Goal: Information Seeking & Learning: Understand process/instructions

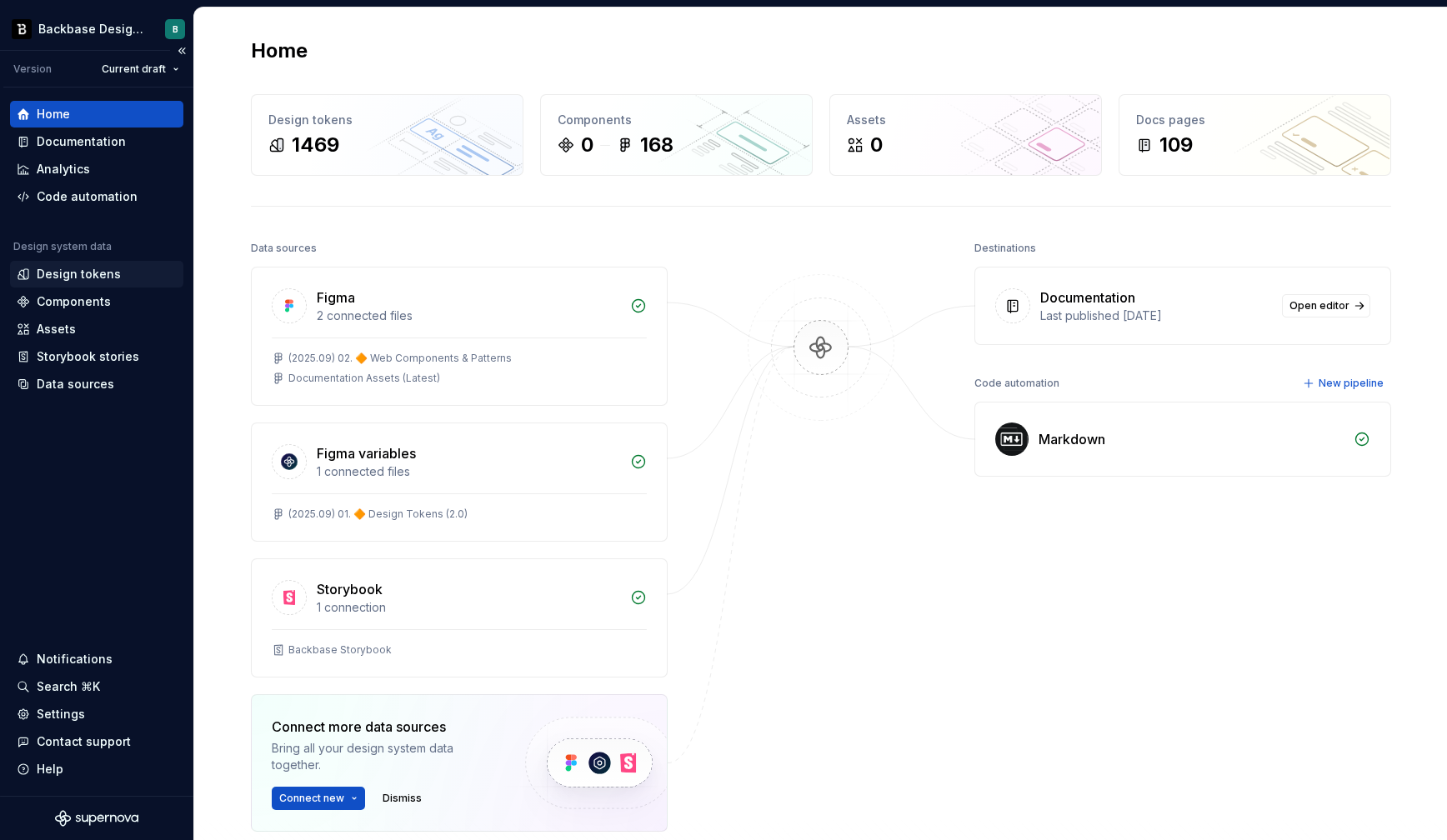
click at [108, 274] on div "Design tokens" at bounding box center [78, 274] width 84 height 17
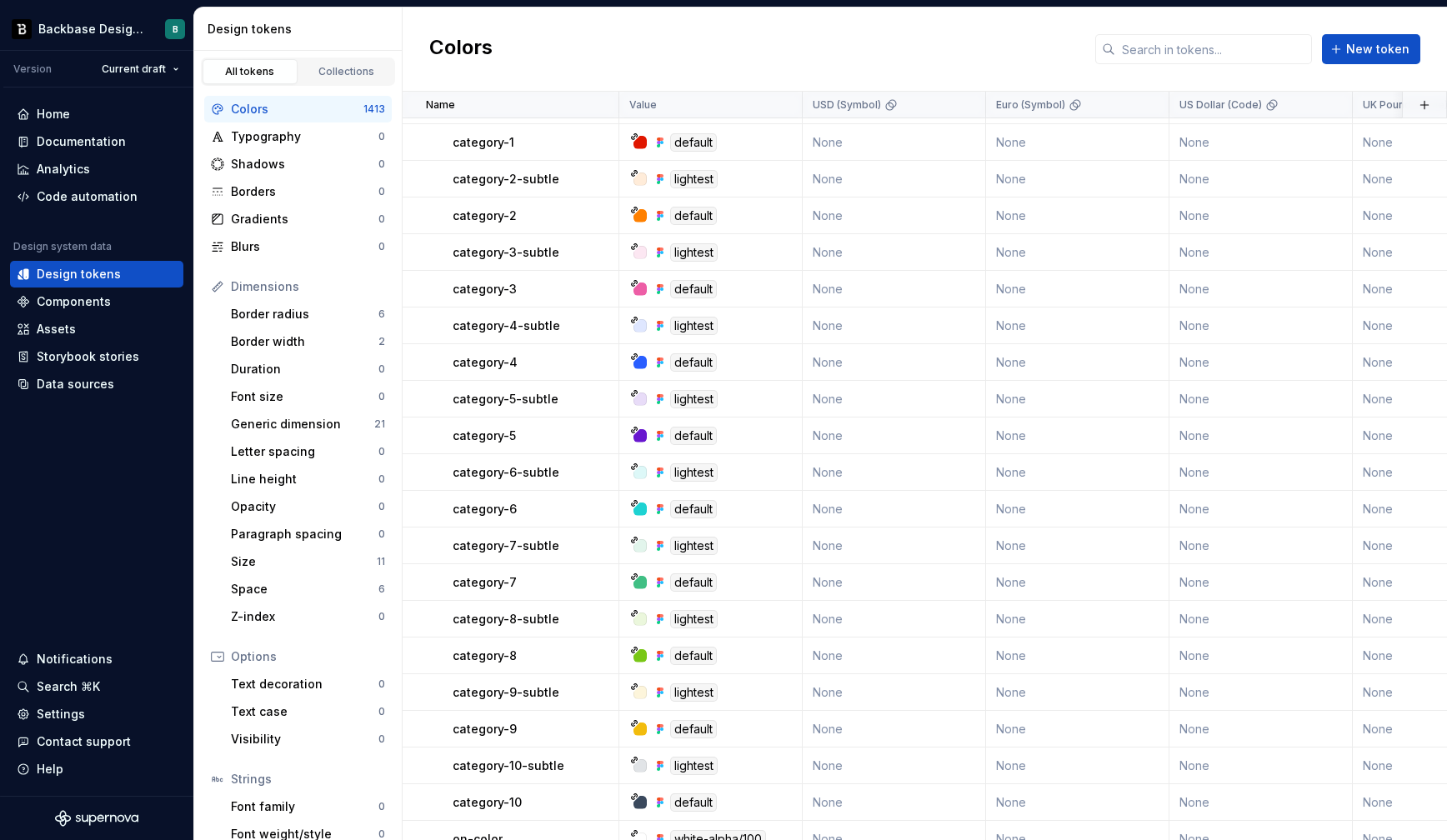
scroll to position [1500, 0]
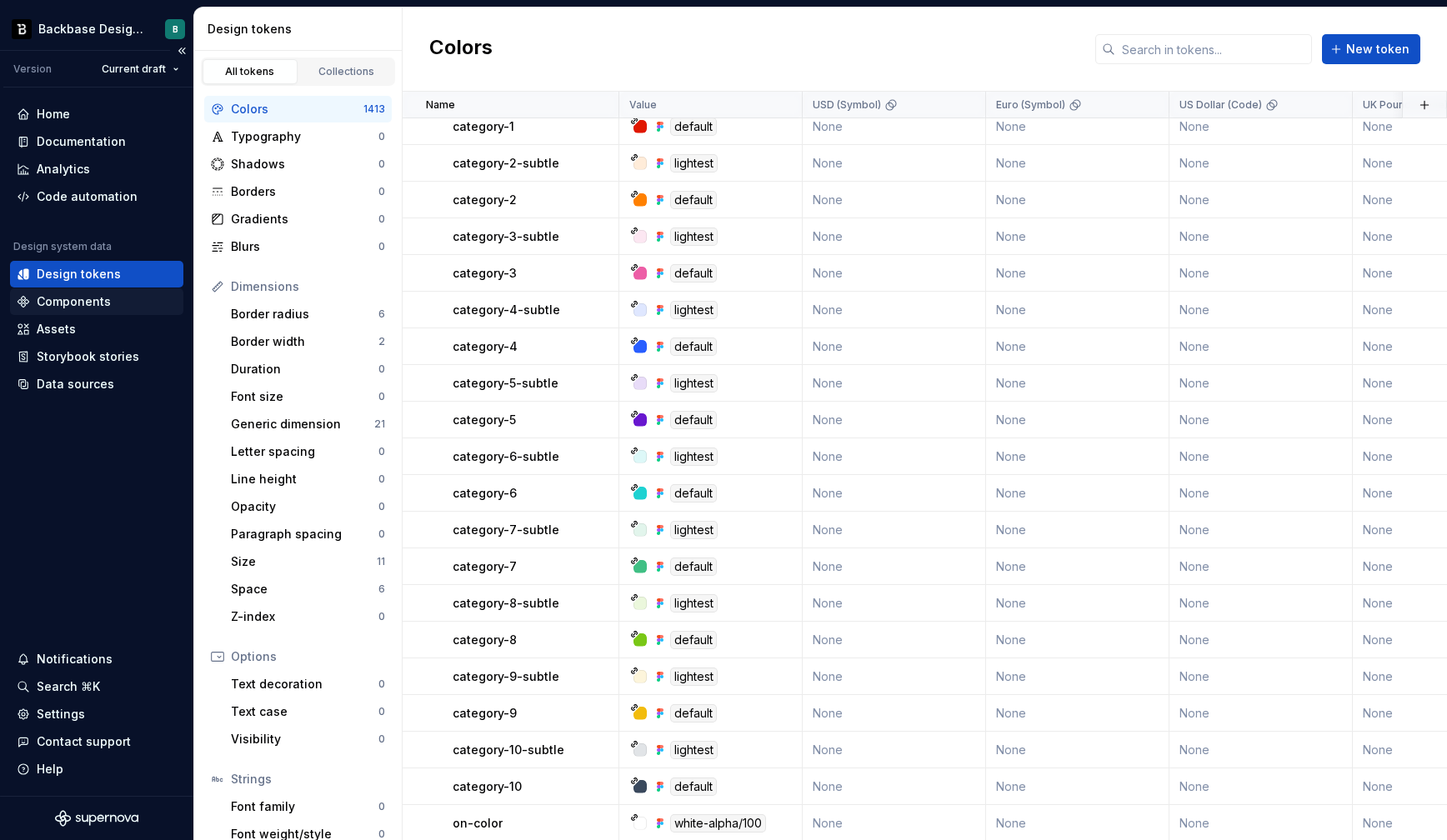
click at [118, 297] on div "Components" at bounding box center [96, 301] width 160 height 17
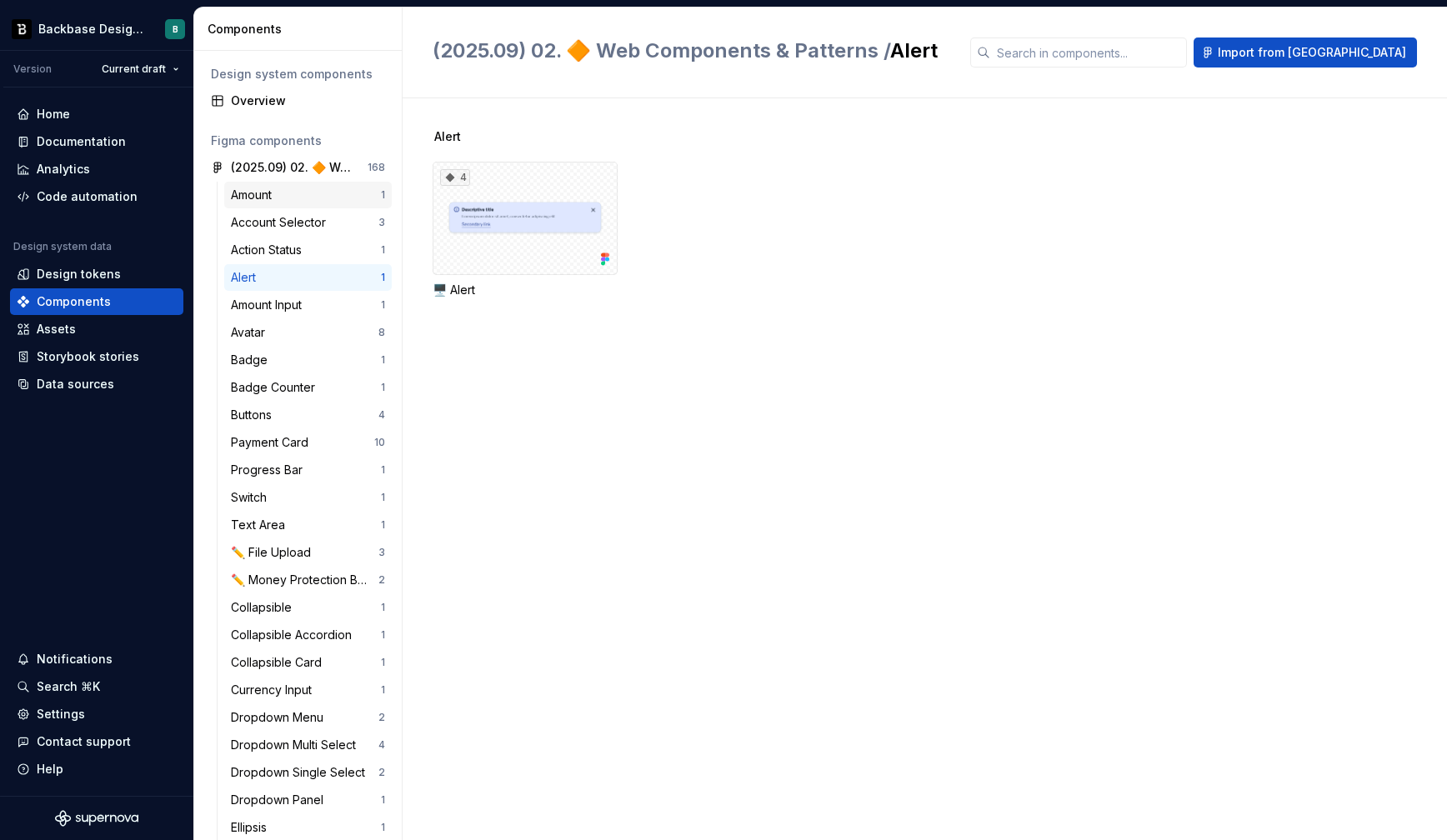
click at [292, 202] on div "Amount" at bounding box center [305, 195] width 150 height 17
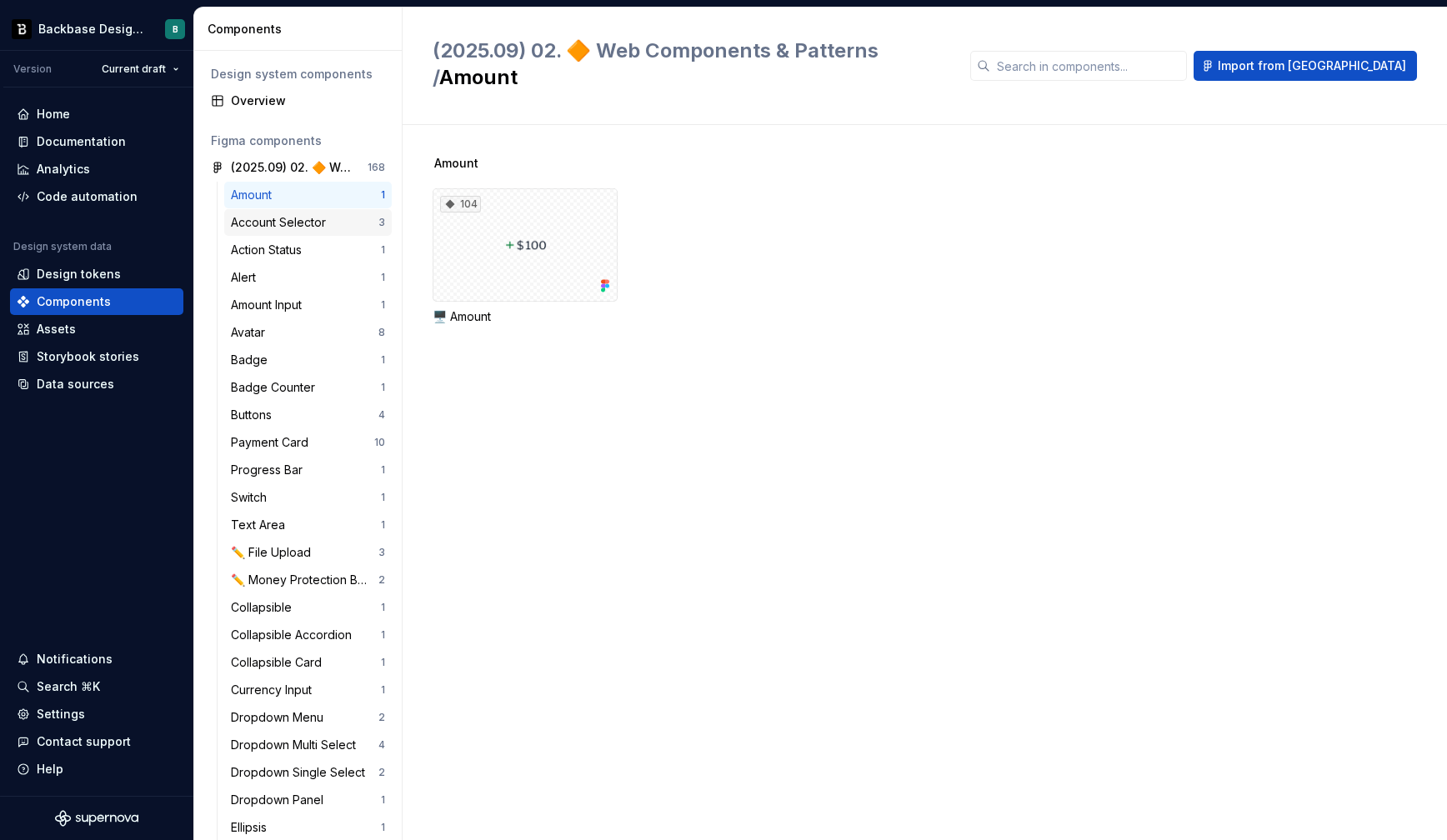
click at [287, 228] on div "Account Selector" at bounding box center [281, 223] width 102 height 17
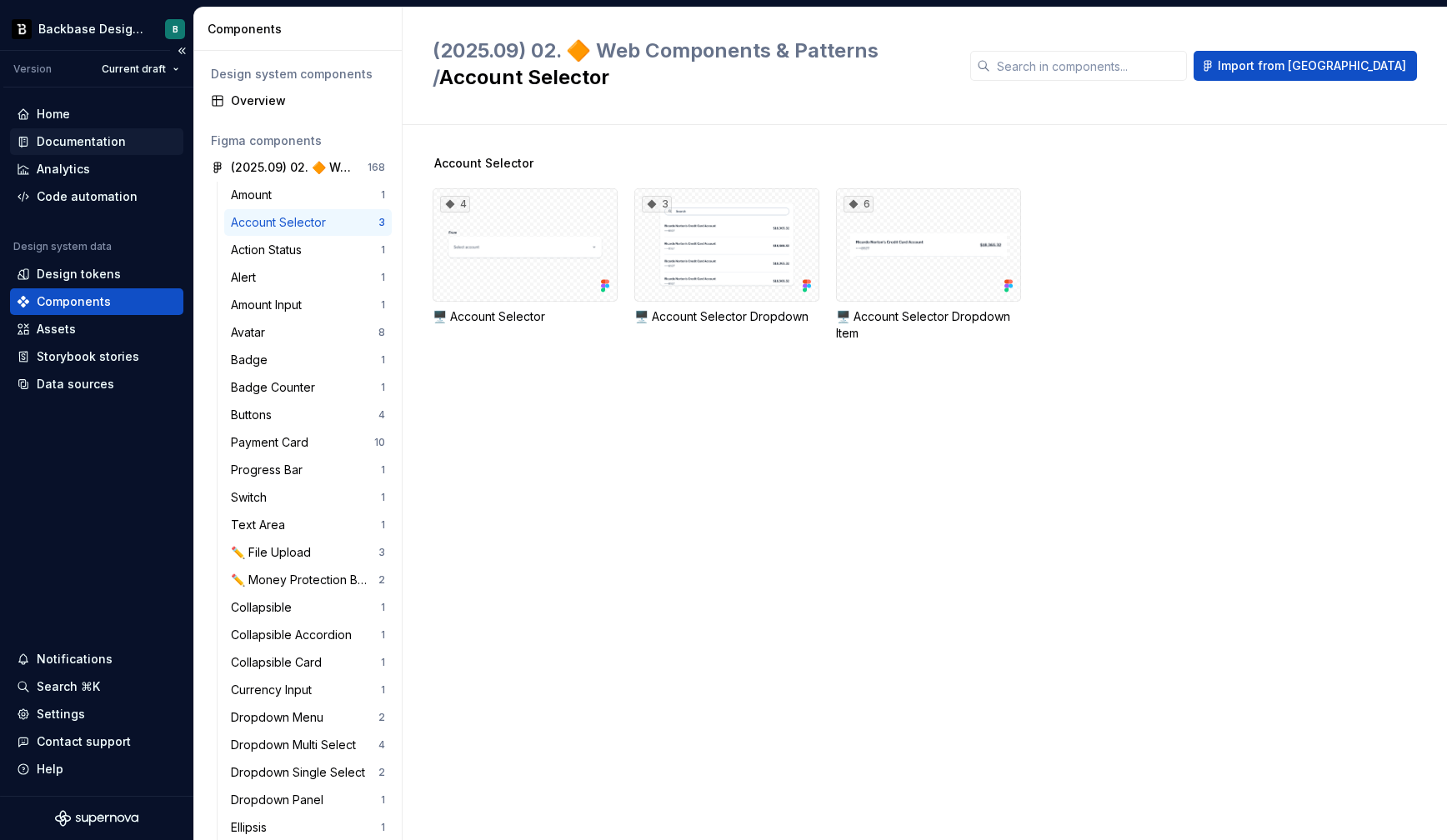
click at [115, 140] on div "Documentation" at bounding box center [81, 142] width 90 height 17
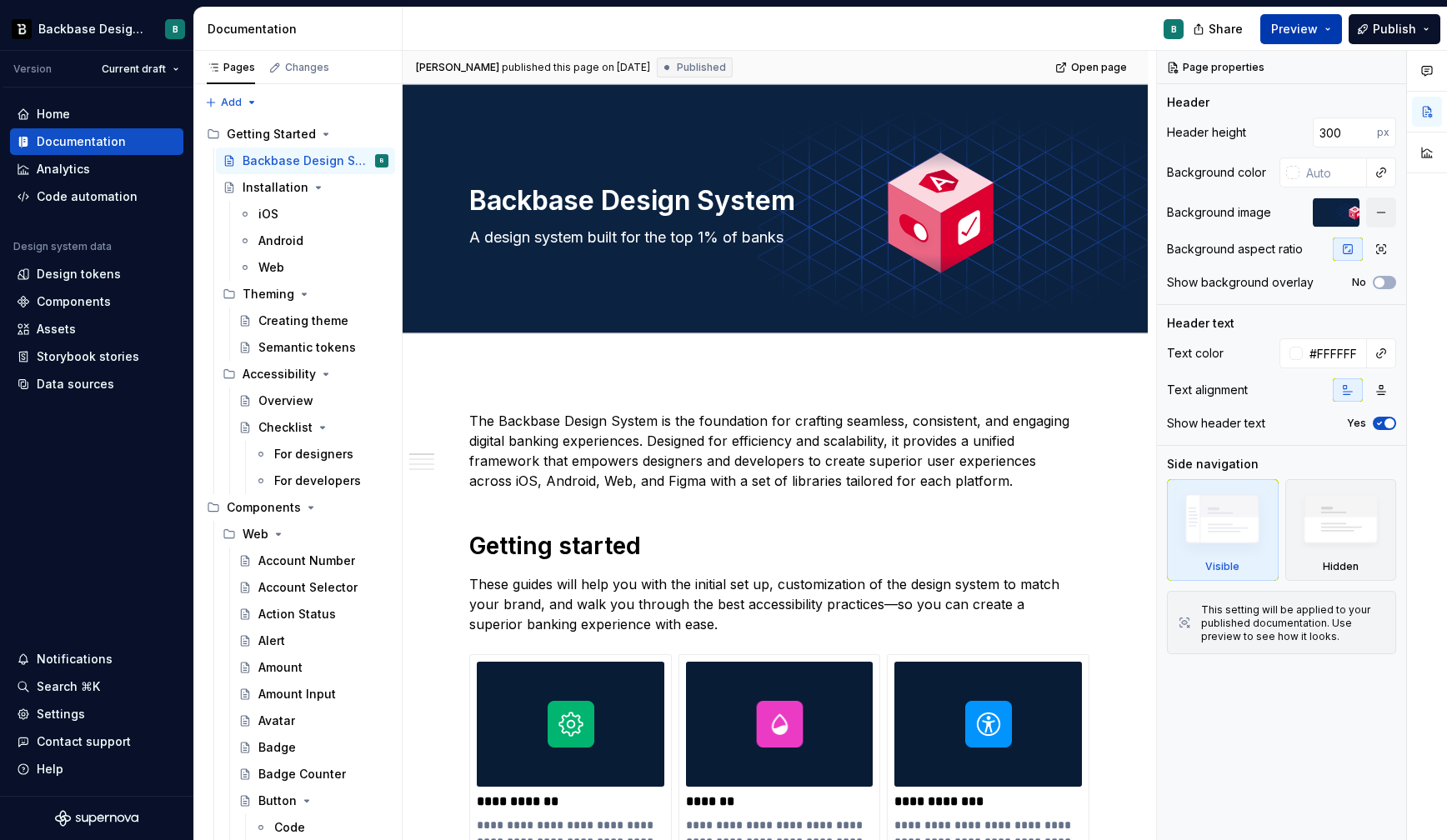
click at [1315, 25] on span "Preview" at bounding box center [1295, 29] width 47 height 17
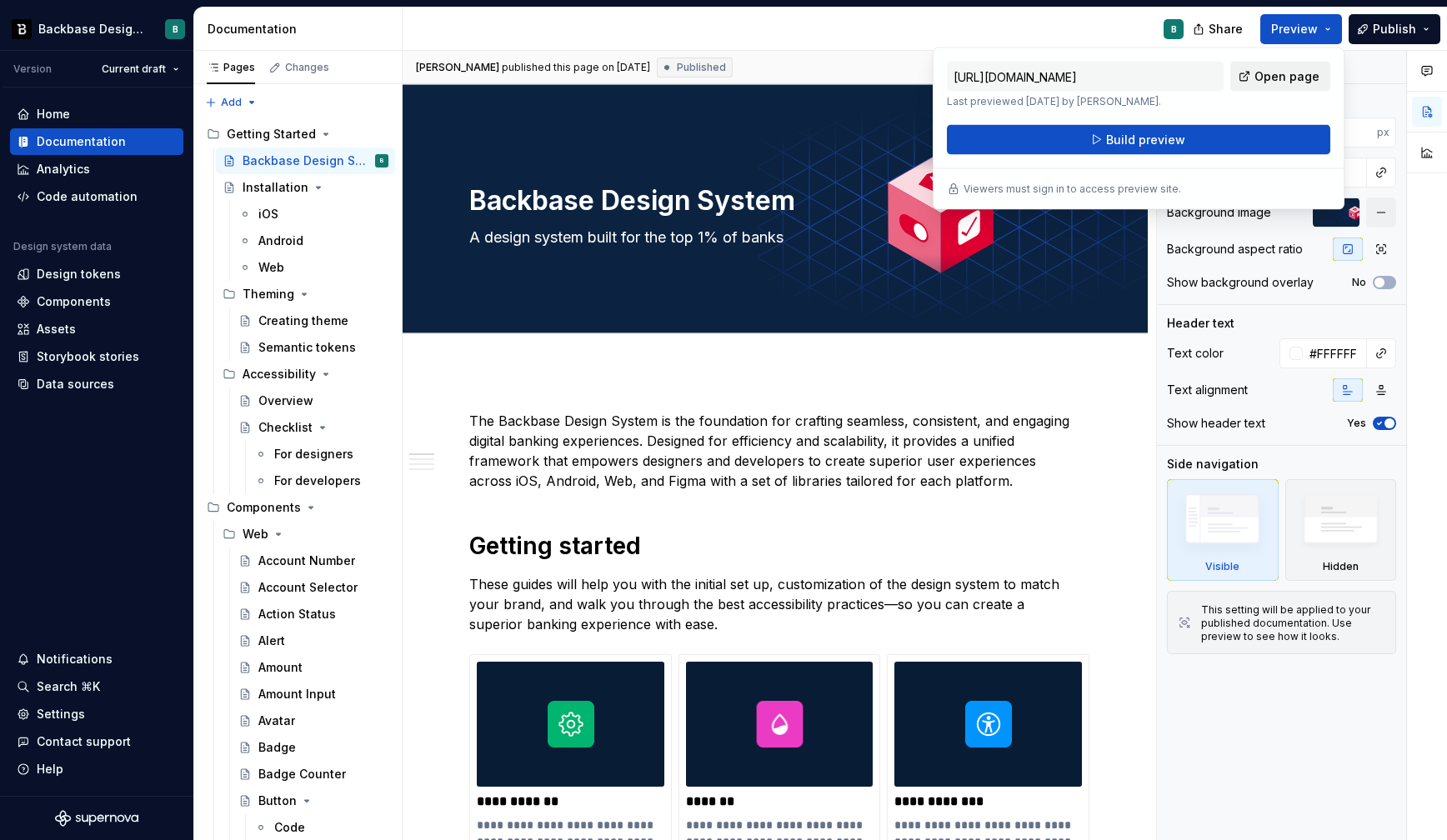
click at [1282, 71] on span "Open page" at bounding box center [1287, 77] width 65 height 17
click at [268, 179] on div "Installation" at bounding box center [275, 188] width 66 height 17
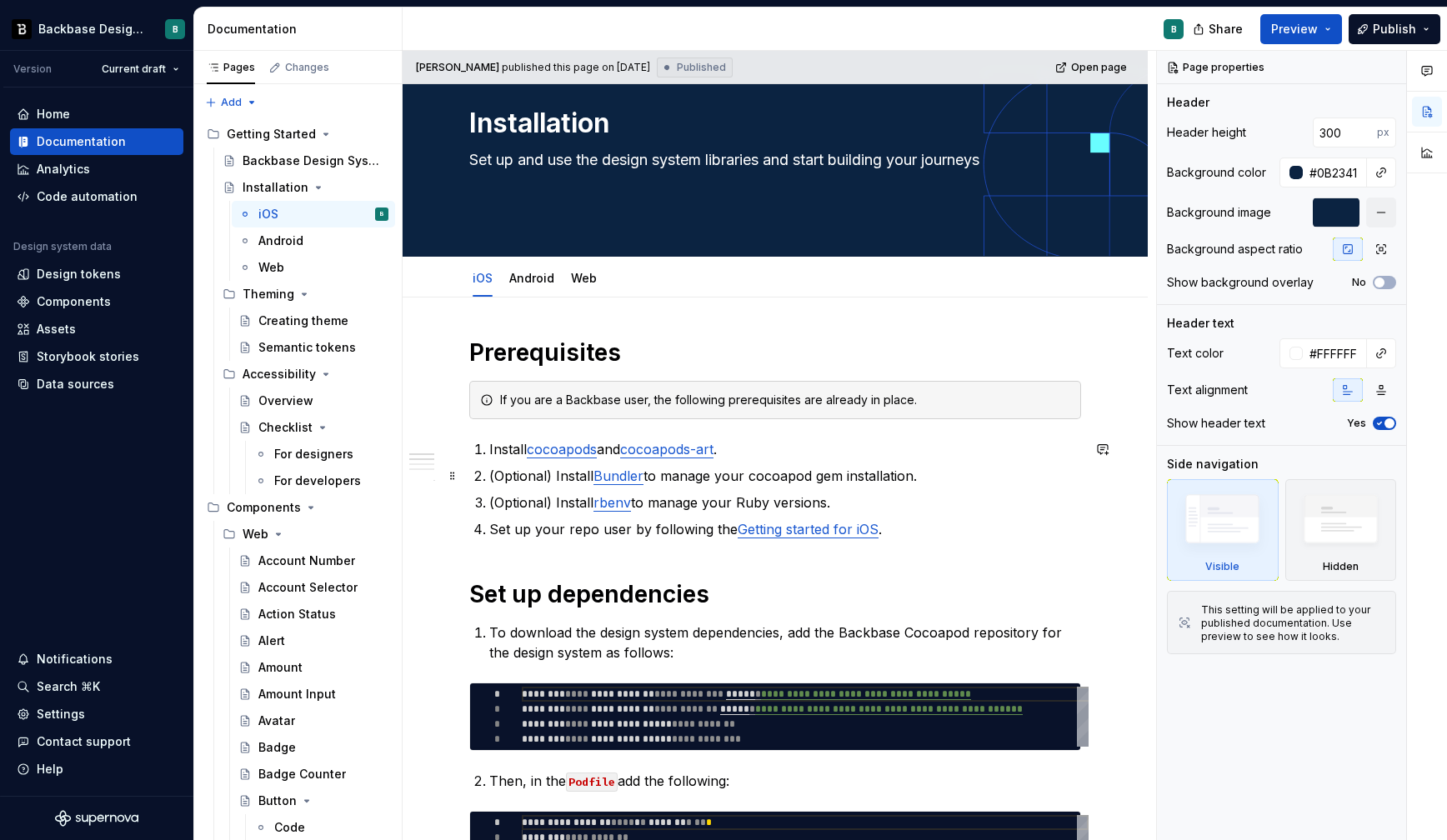
scroll to position [78, 0]
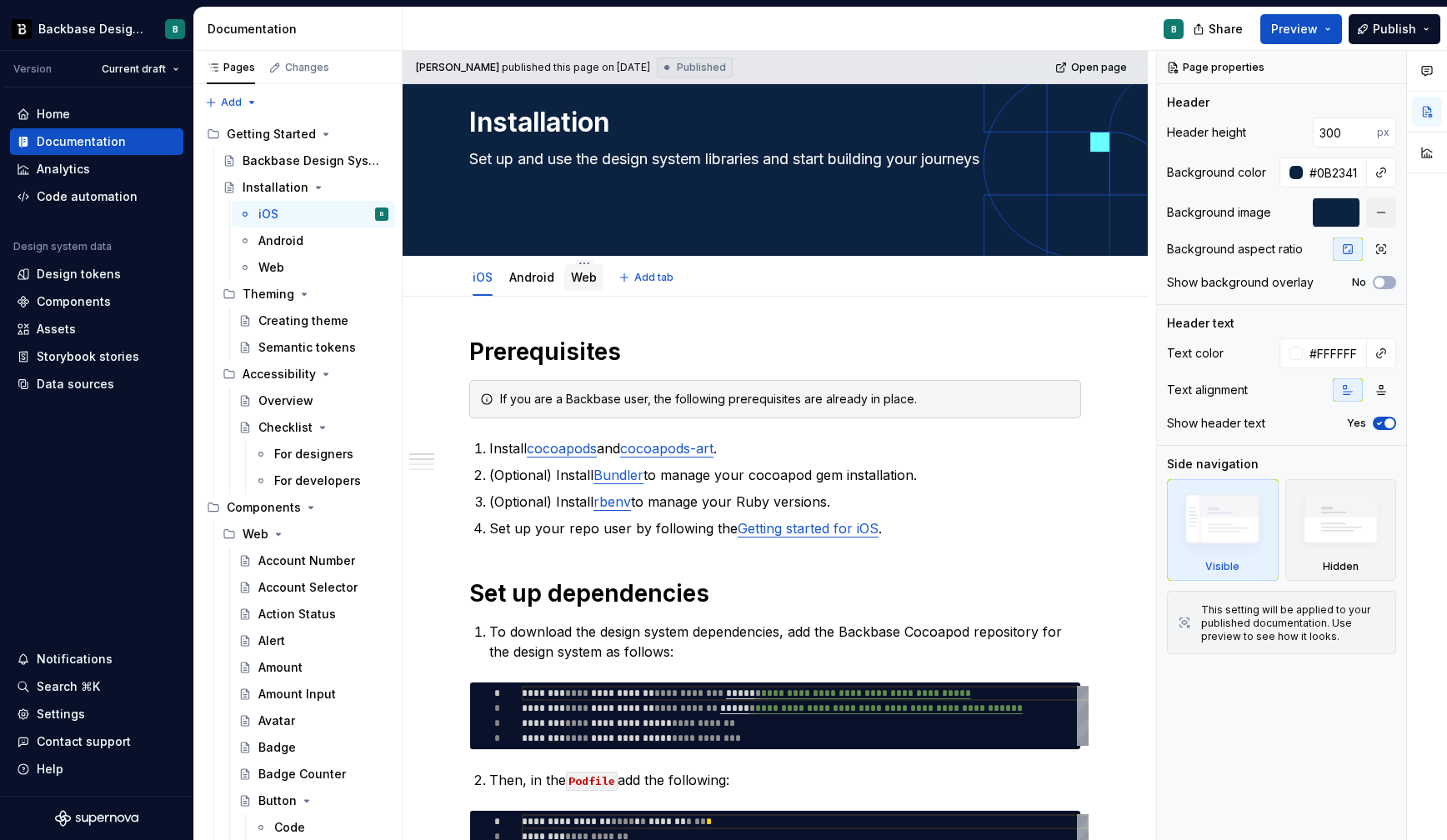
click at [589, 276] on link "Web" at bounding box center [584, 276] width 26 height 14
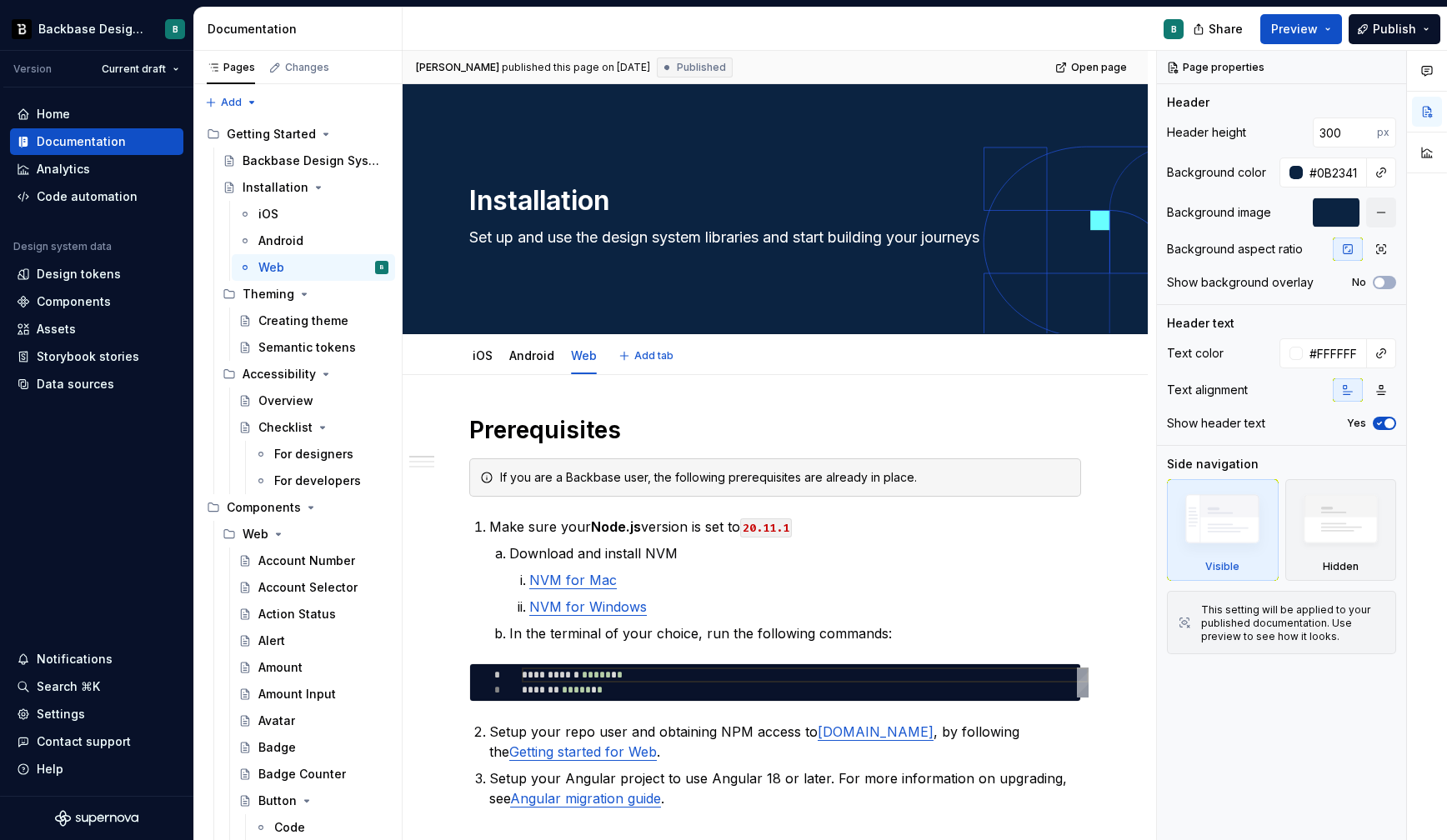
type textarea "*"
click at [1111, 525] on button "button" at bounding box center [1103, 526] width 23 height 23
click at [1103, 597] on icon "Send" at bounding box center [1105, 598] width 10 height 10
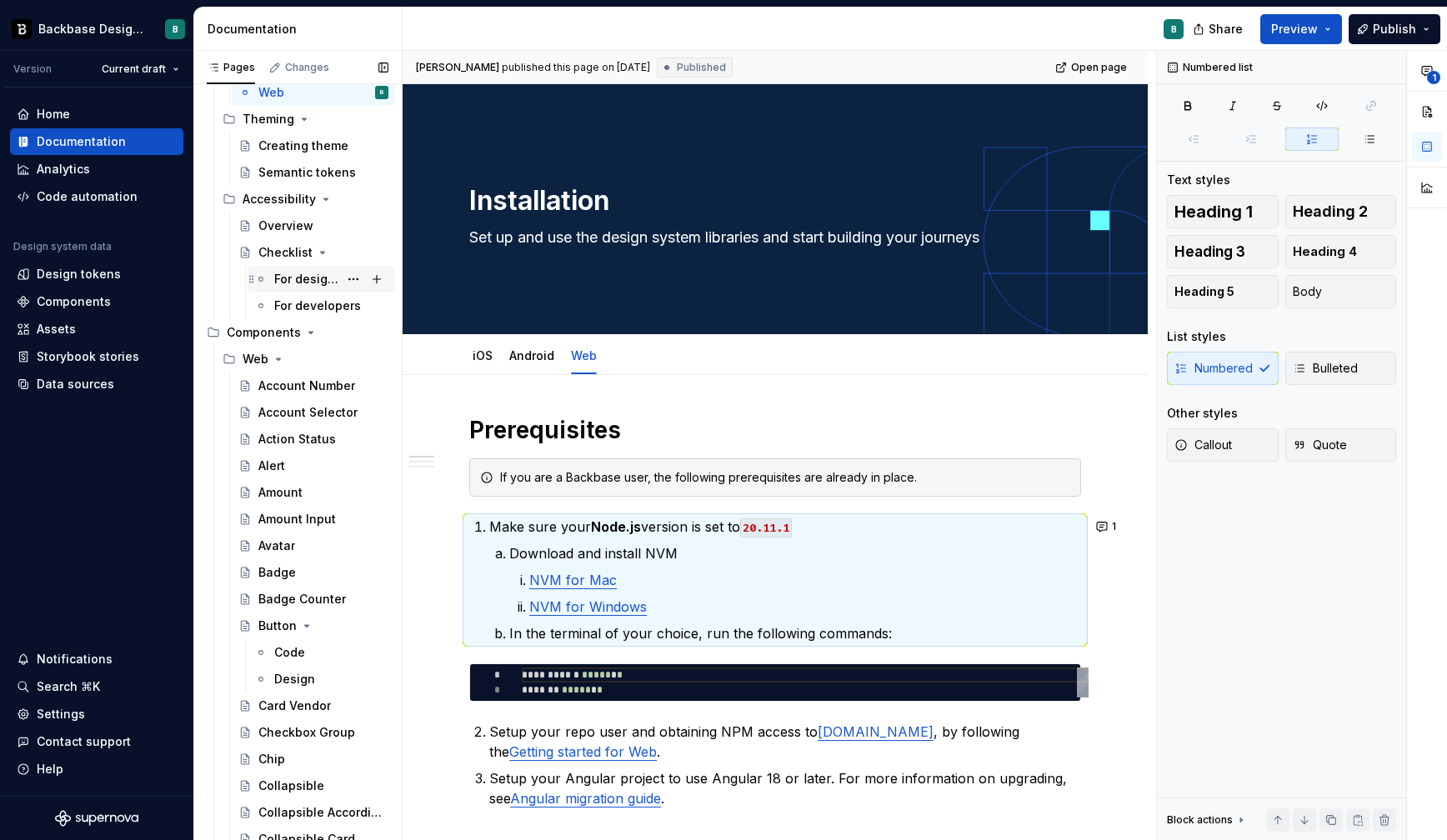
scroll to position [176, 0]
click at [286, 385] on div "Account Number" at bounding box center [299, 385] width 80 height 17
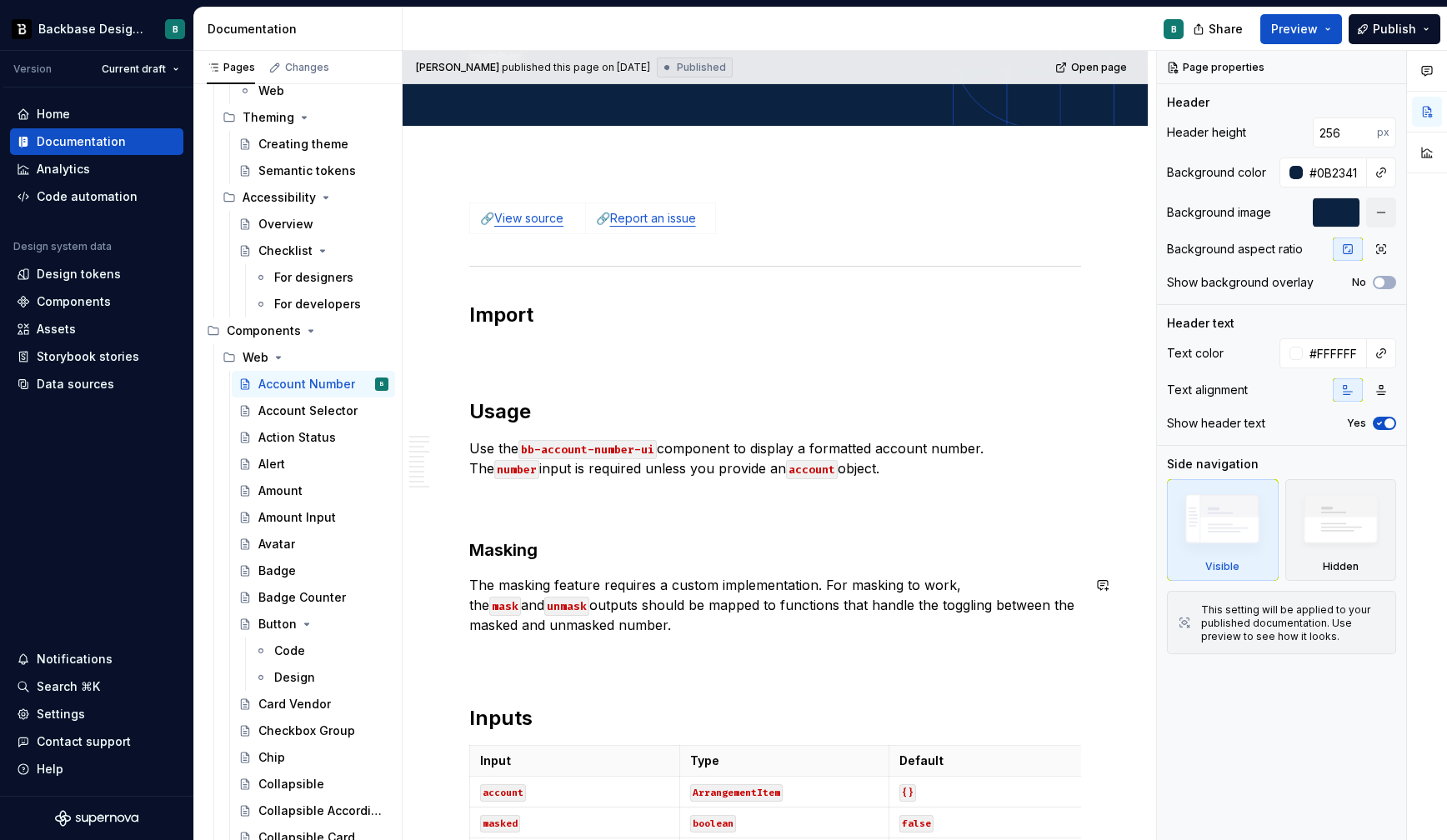
scroll to position [175, 0]
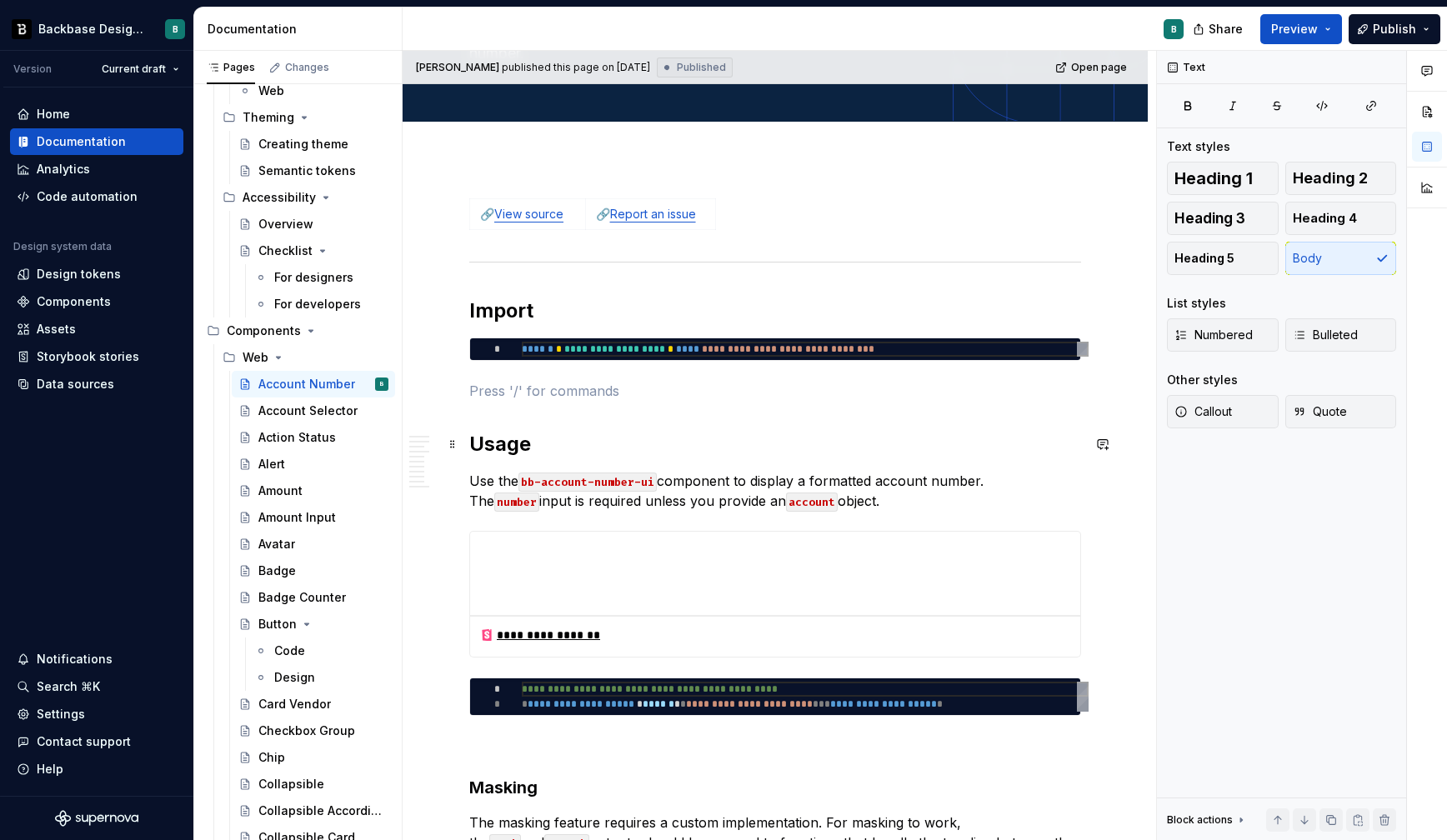
click at [581, 438] on h2 "Usage" at bounding box center [775, 444] width 611 height 27
click at [573, 387] on p at bounding box center [775, 390] width 611 height 20
click at [584, 323] on h2 "Import" at bounding box center [775, 311] width 611 height 27
click at [541, 385] on p at bounding box center [775, 390] width 611 height 20
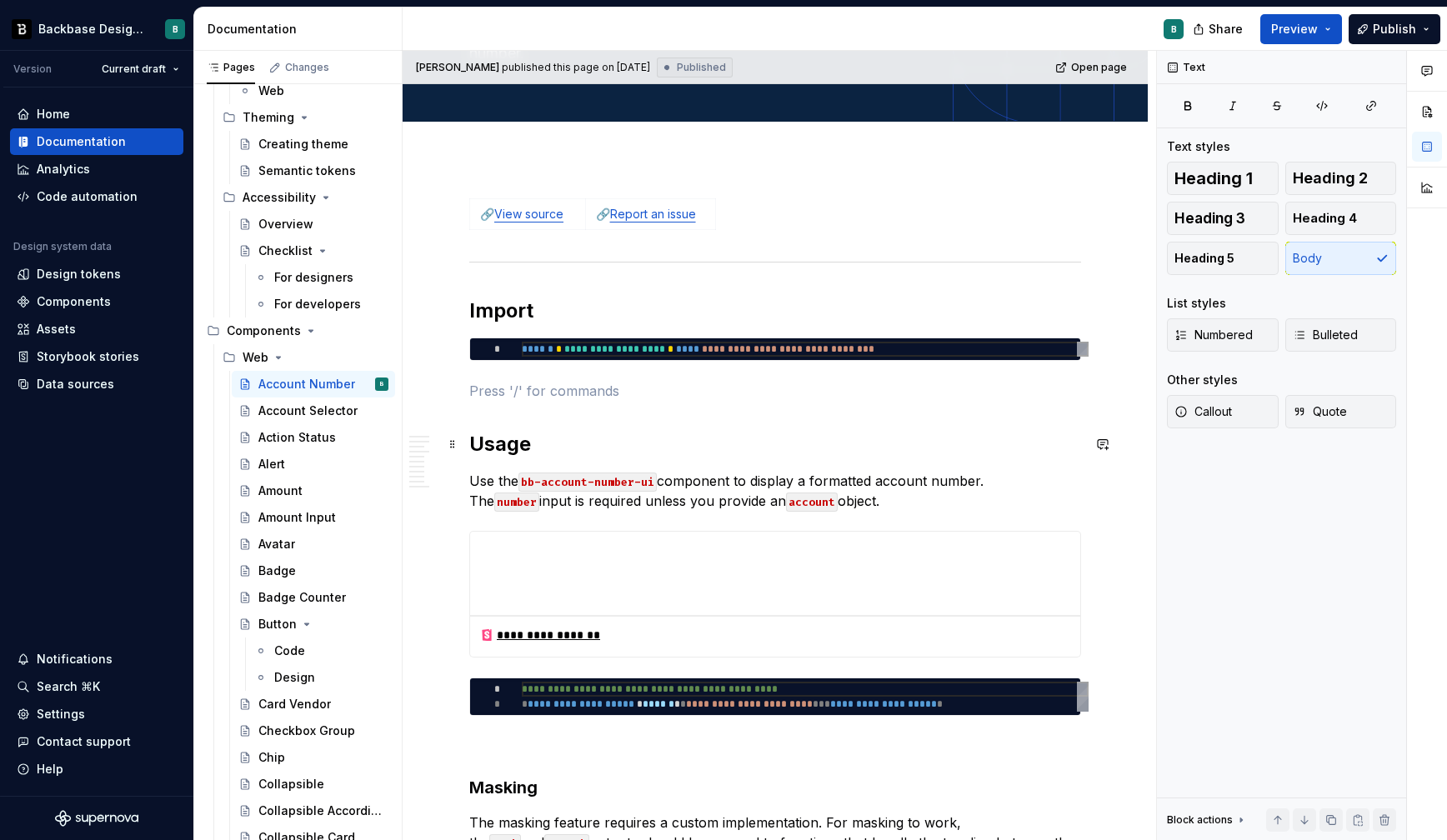
click at [554, 444] on h2 "Usage" at bounding box center [775, 444] width 611 height 27
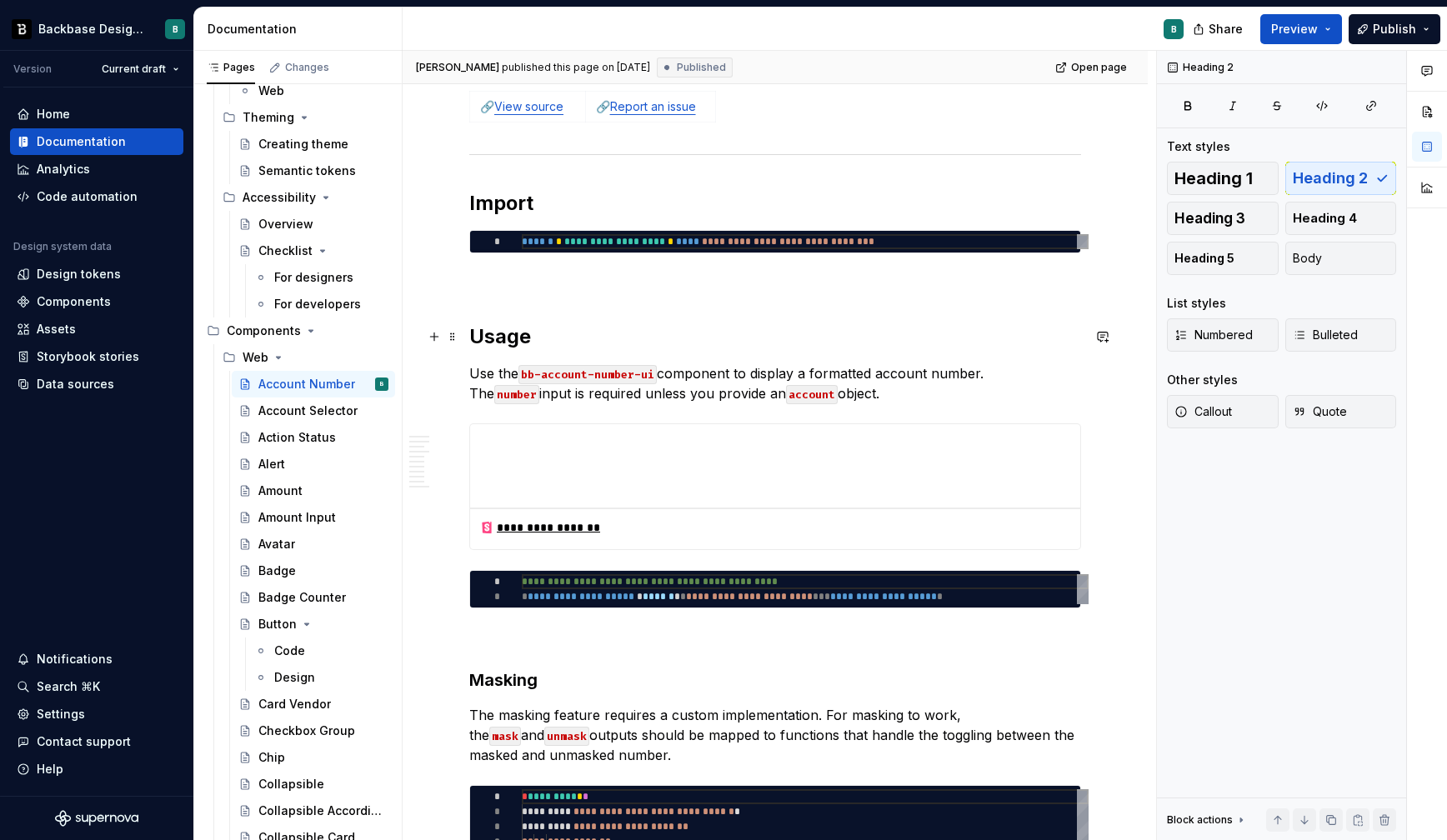
scroll to position [305, 0]
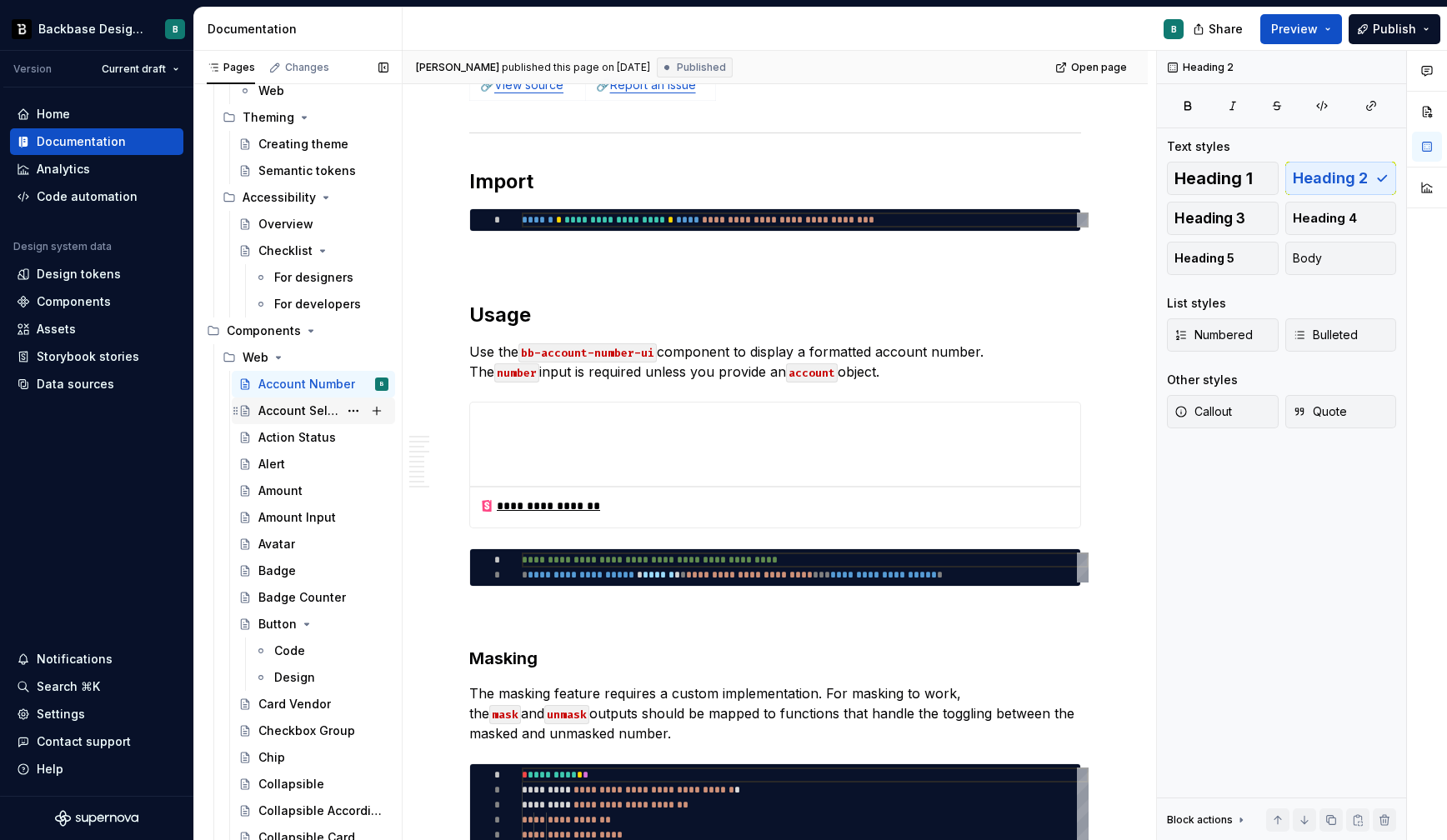
click at [317, 402] on div "Account Selector" at bounding box center [299, 411] width 80 height 17
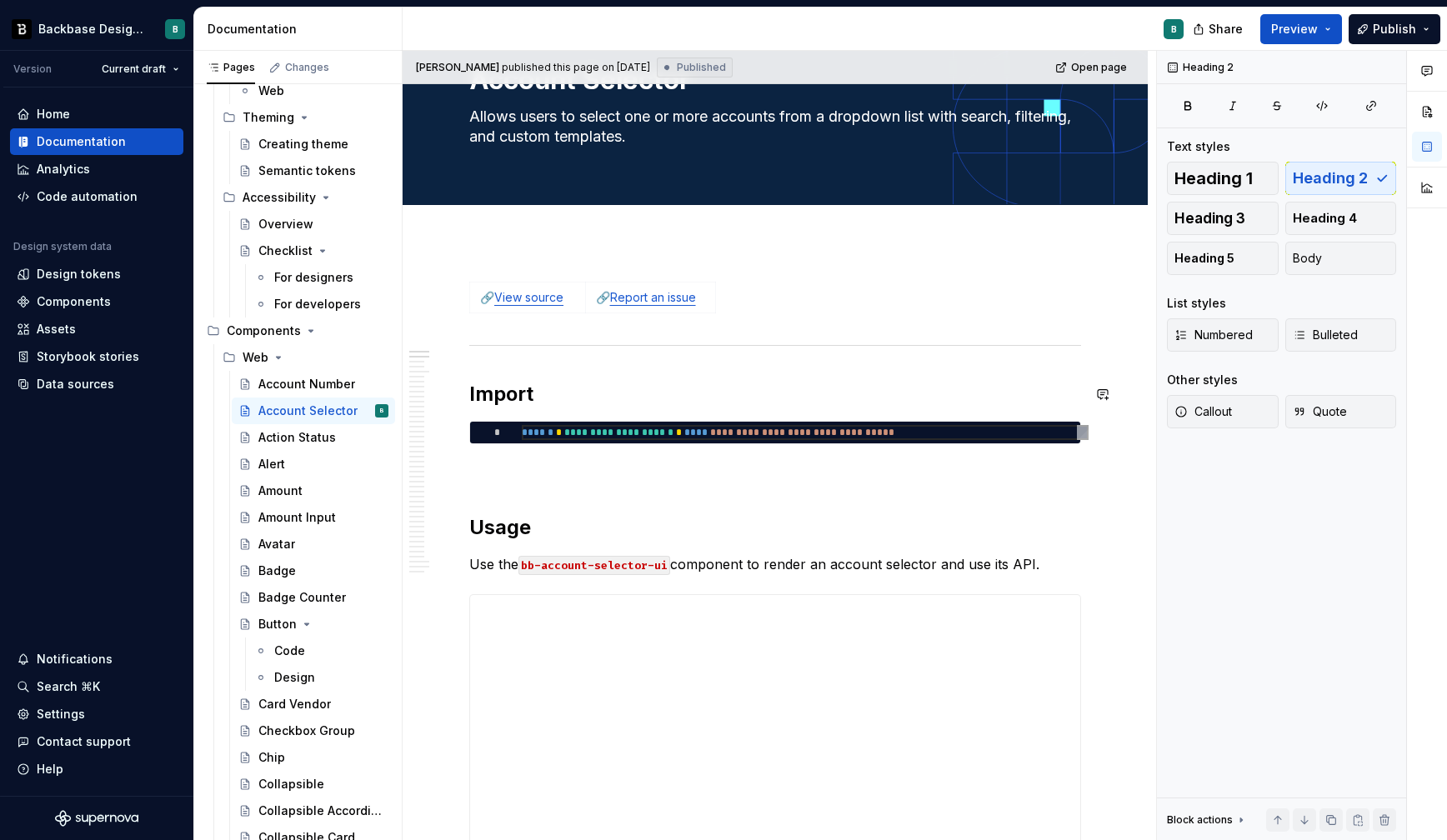
scroll to position [117, 0]
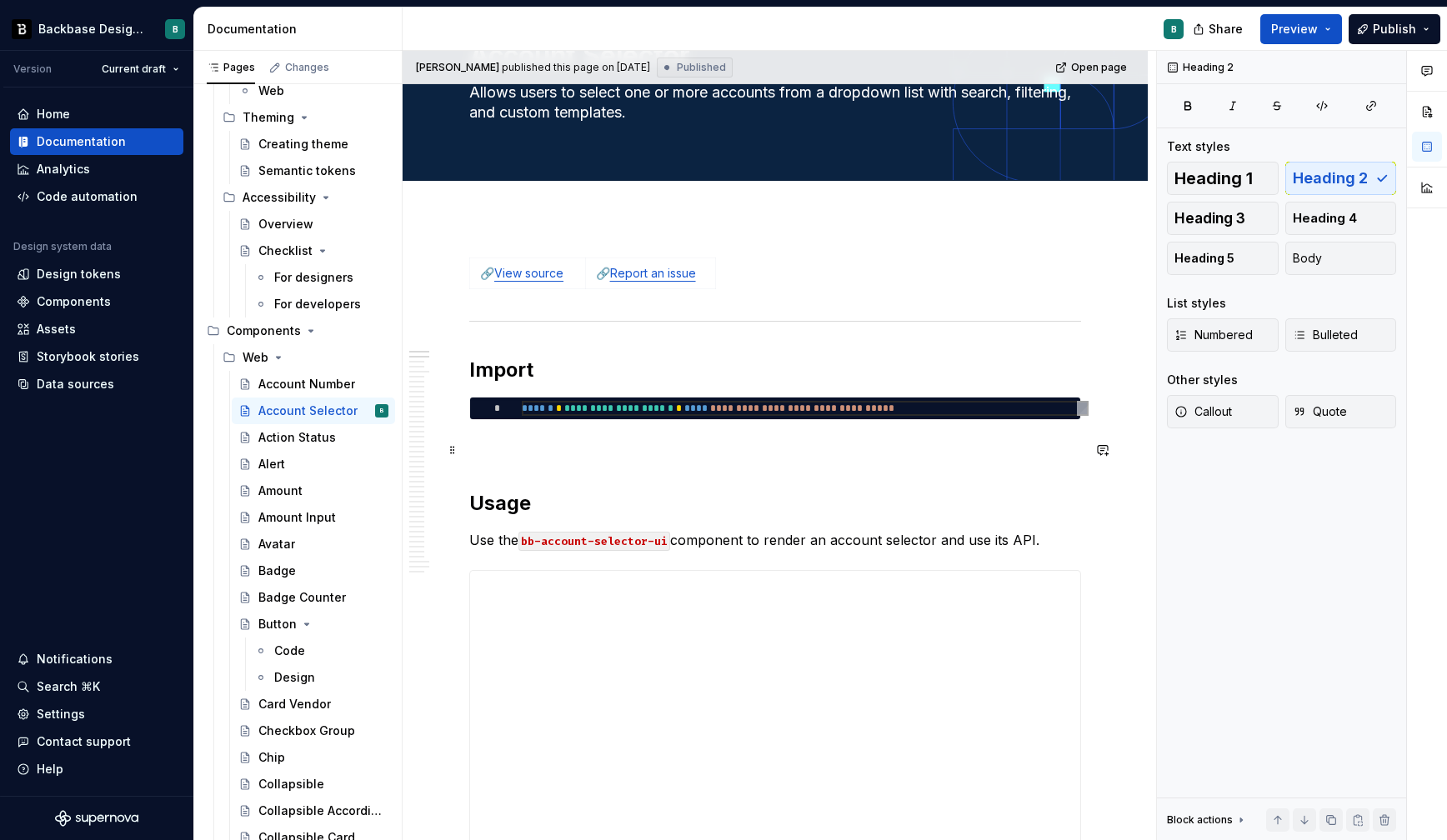
click at [513, 456] on p at bounding box center [775, 450] width 611 height 20
click at [319, 385] on div "Account Number" at bounding box center [299, 385] width 80 height 17
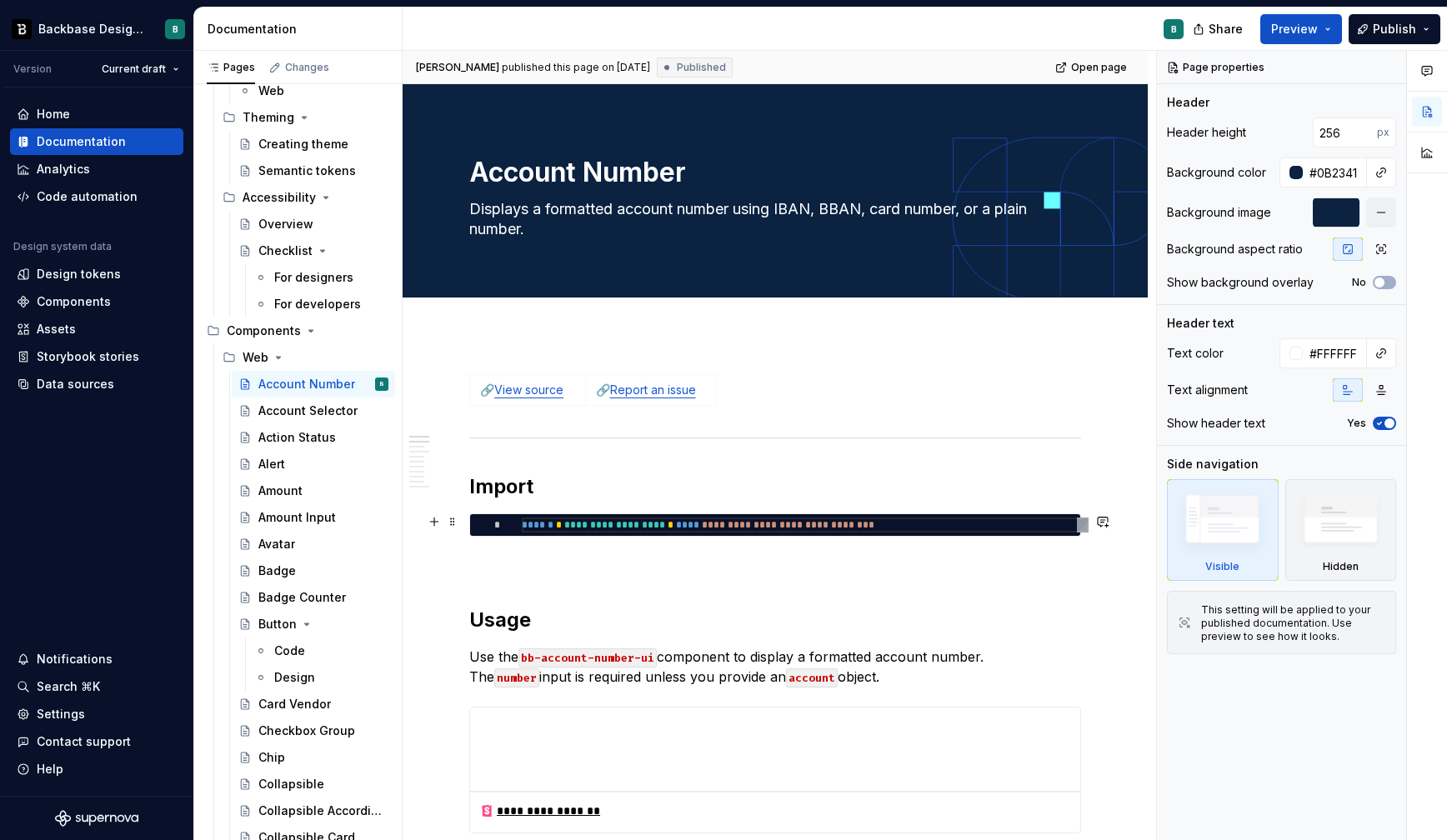
click at [591, 521] on div "**********" at bounding box center [805, 525] width 567 height 15
type textarea "*"
type textarea "**********"
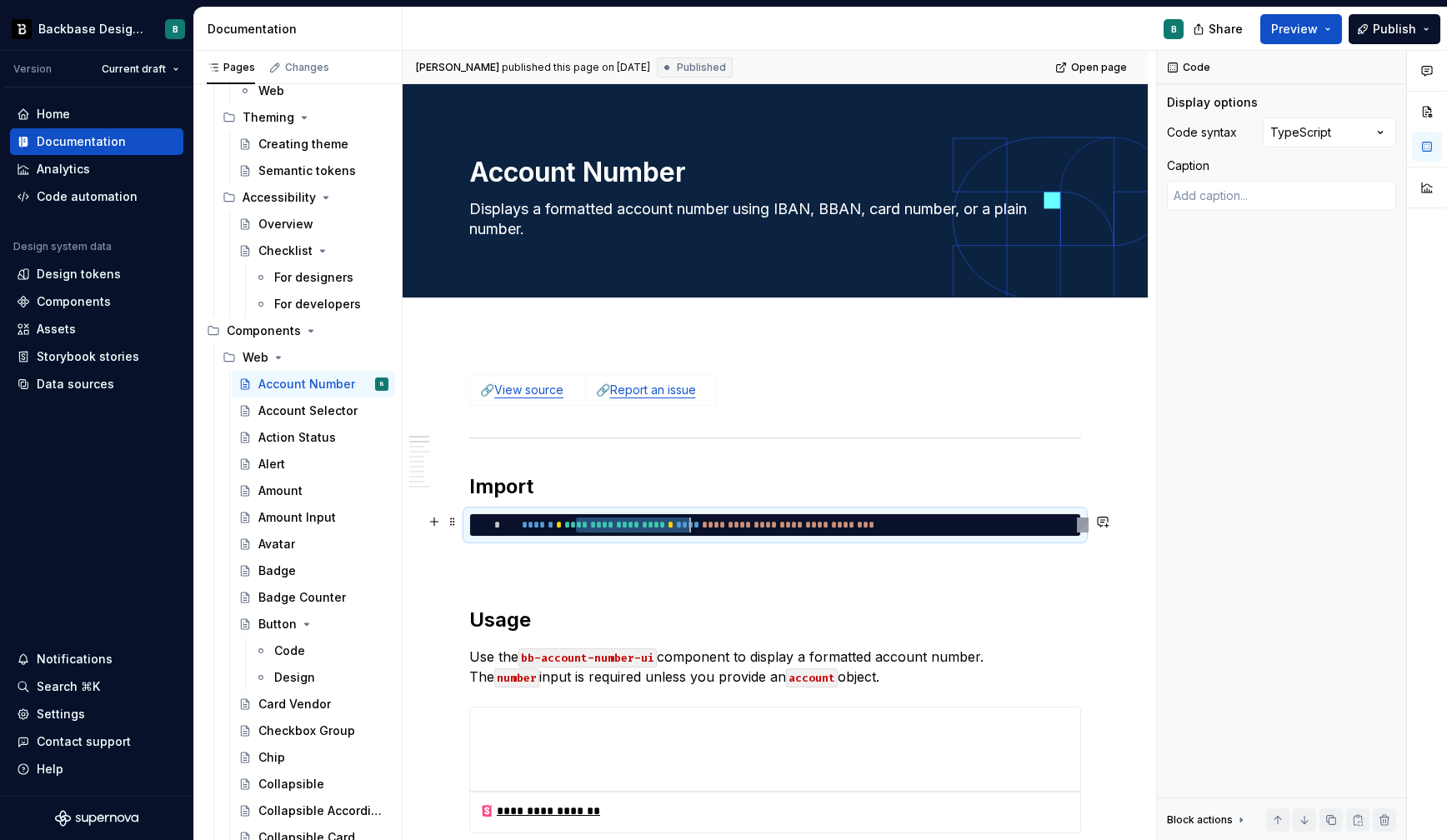
click at [591, 521] on div "**********" at bounding box center [805, 525] width 567 height 15
click at [738, 615] on h2 "Usage" at bounding box center [775, 620] width 611 height 27
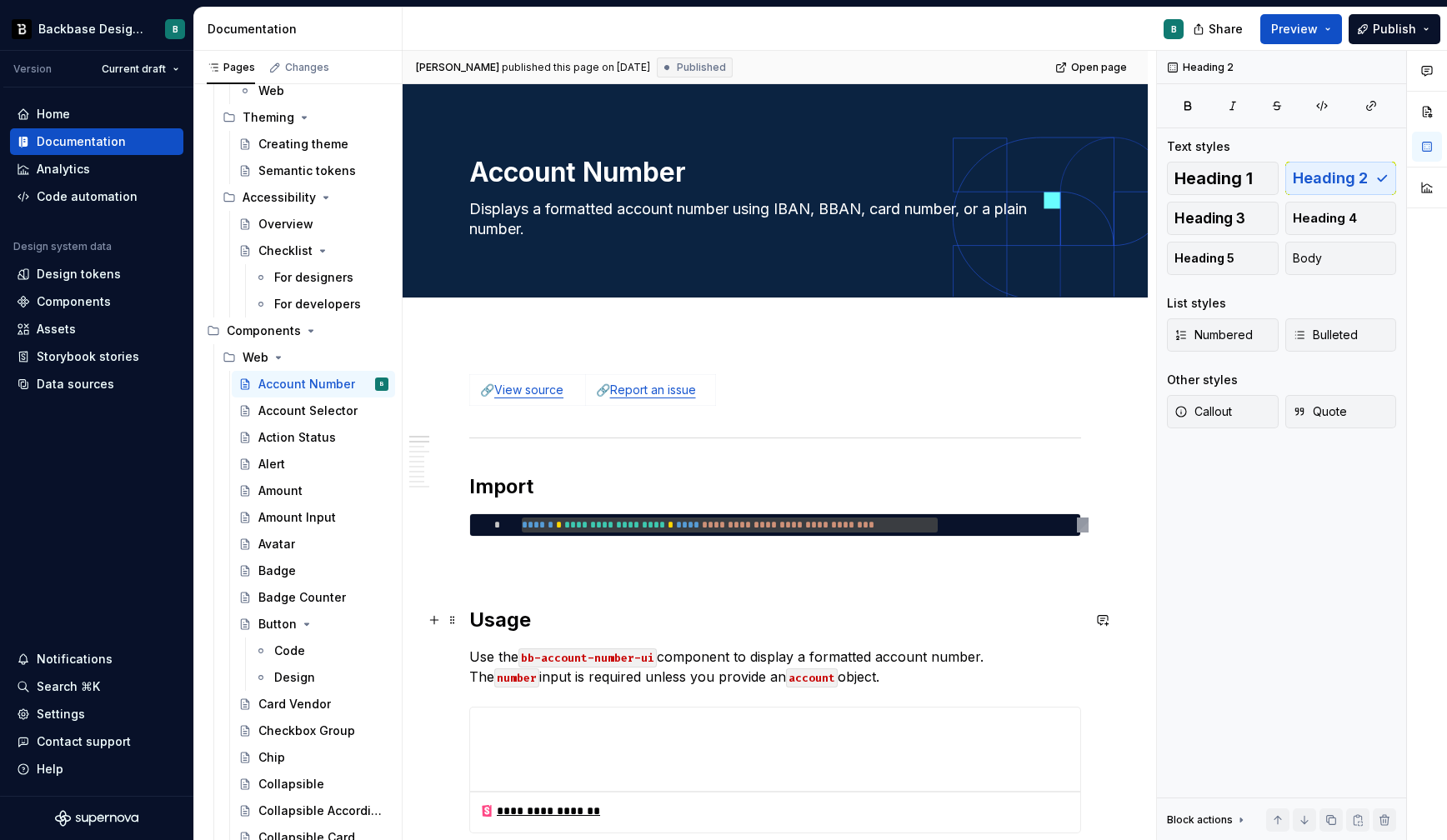
scroll to position [17, 0]
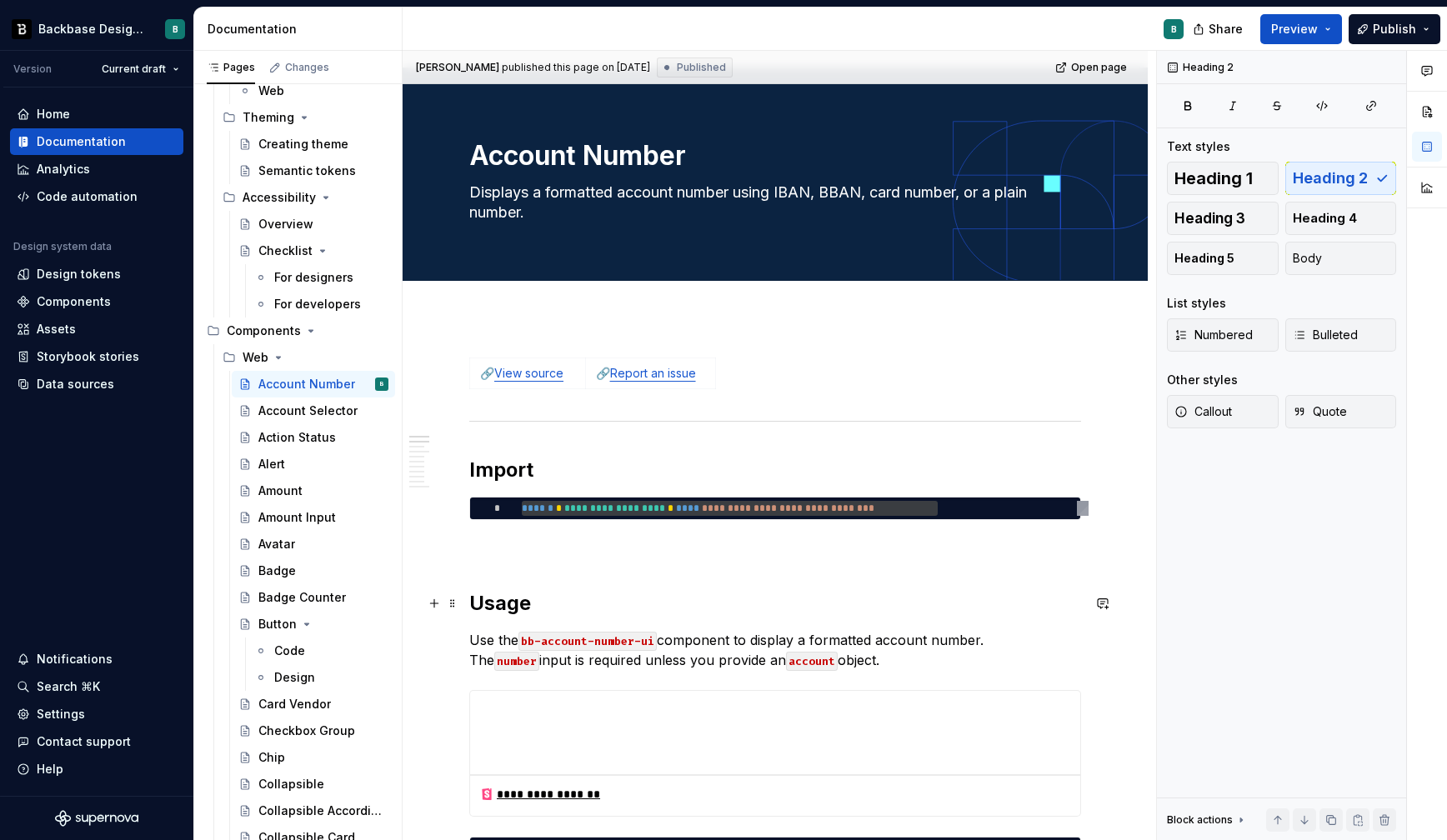
click at [738, 615] on h2 "Usage" at bounding box center [775, 603] width 611 height 27
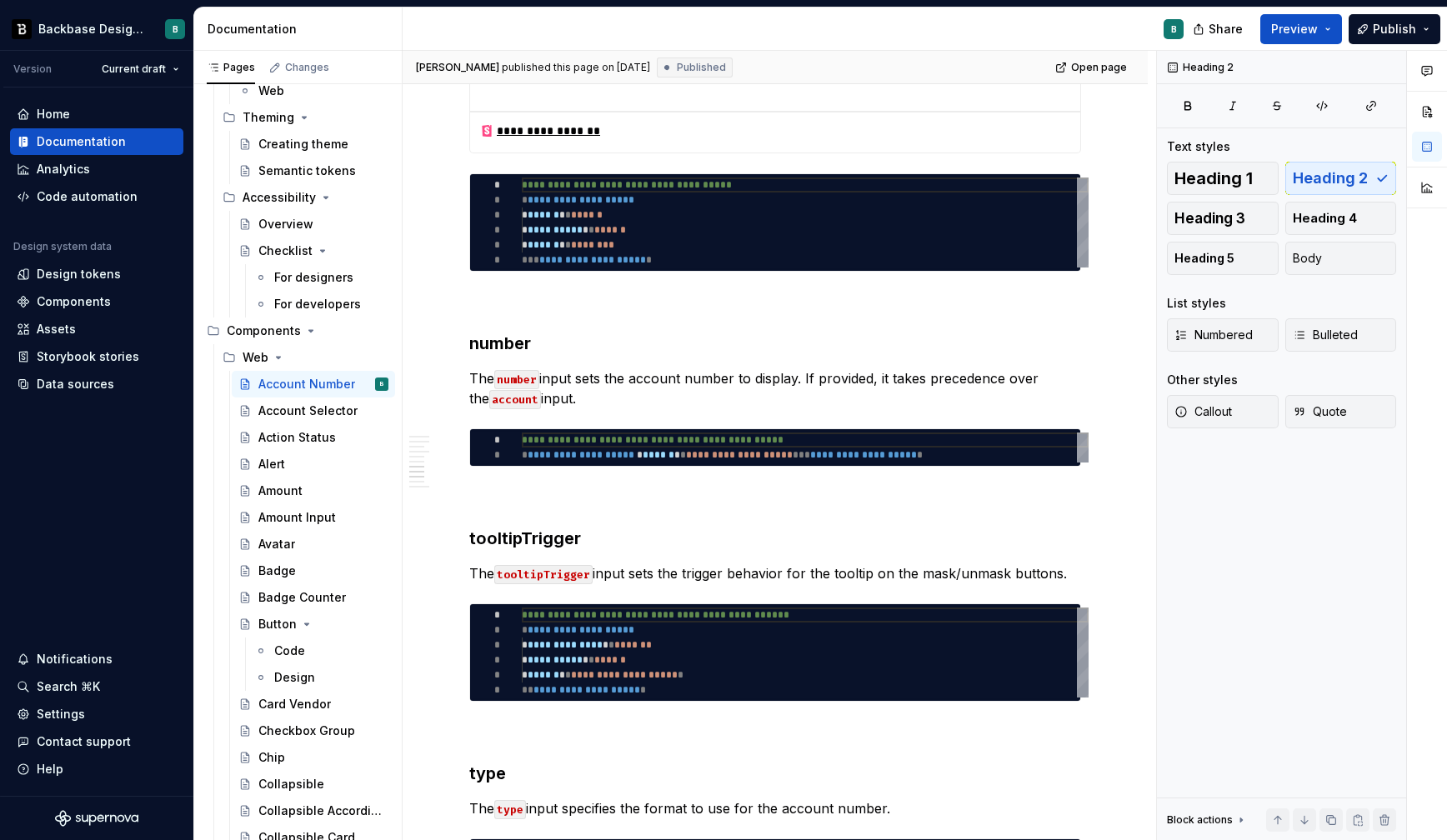
scroll to position [2184, 0]
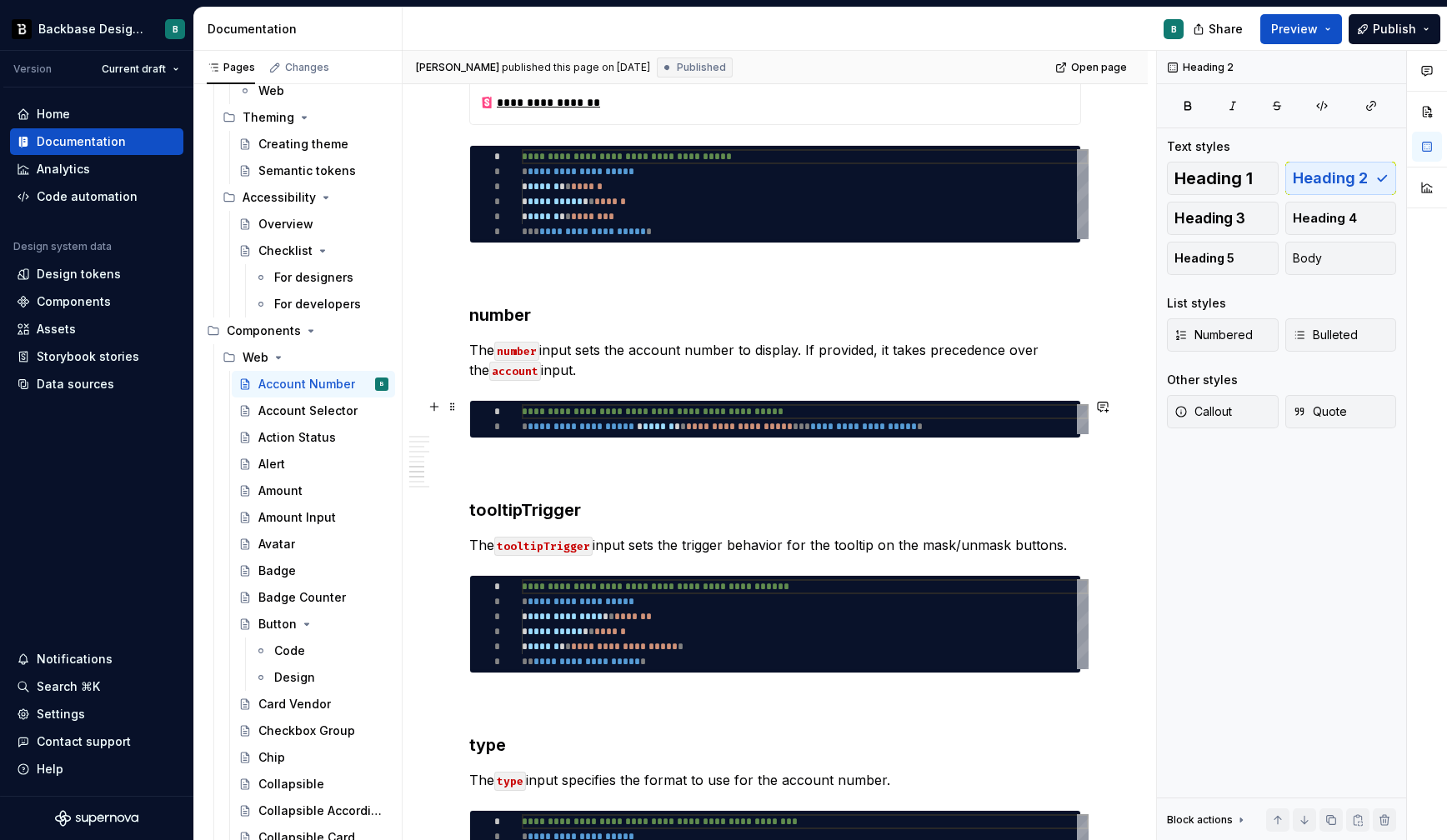
click at [861, 413] on div "**********" at bounding box center [805, 419] width 567 height 30
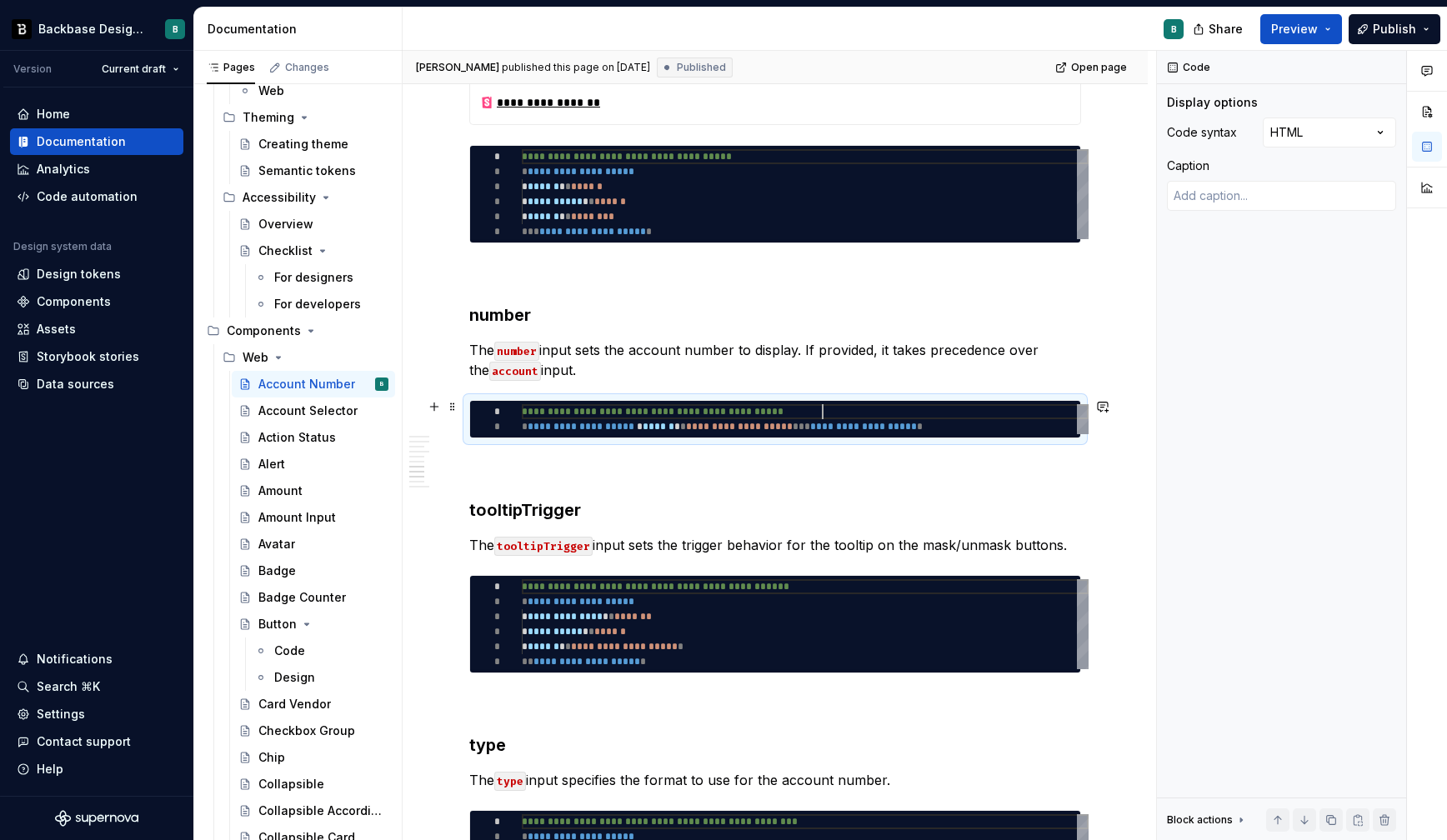
type textarea "*"
type textarea "**********"
click at [868, 370] on p "The number input sets the account number to display. If provided, it takes prec…" at bounding box center [775, 359] width 611 height 40
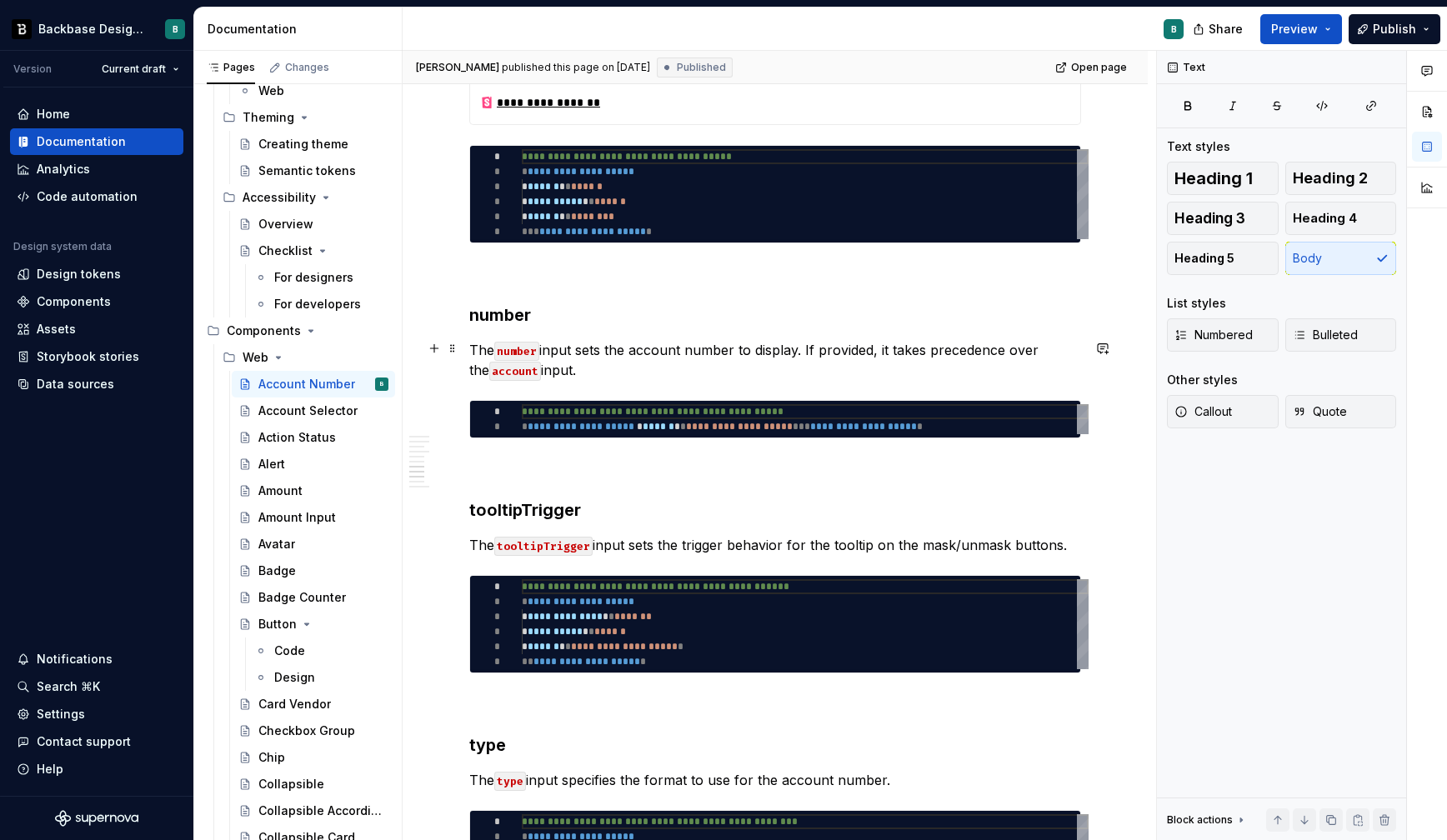
click at [868, 370] on p "The number input sets the account number to display. If provided, it takes prec…" at bounding box center [775, 359] width 611 height 40
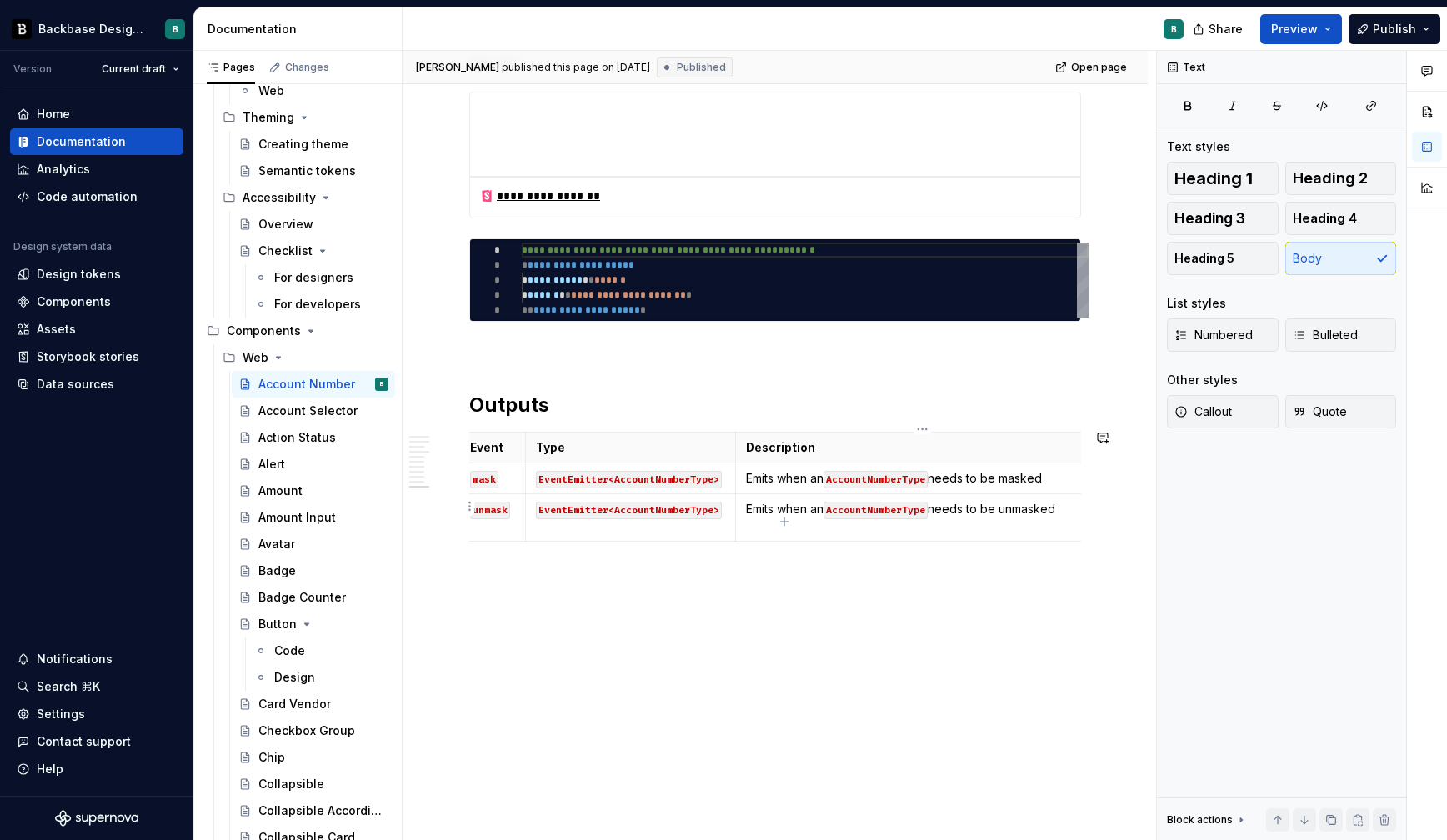
scroll to position [0, 0]
click at [297, 410] on div "Account Selector" at bounding box center [299, 411] width 80 height 17
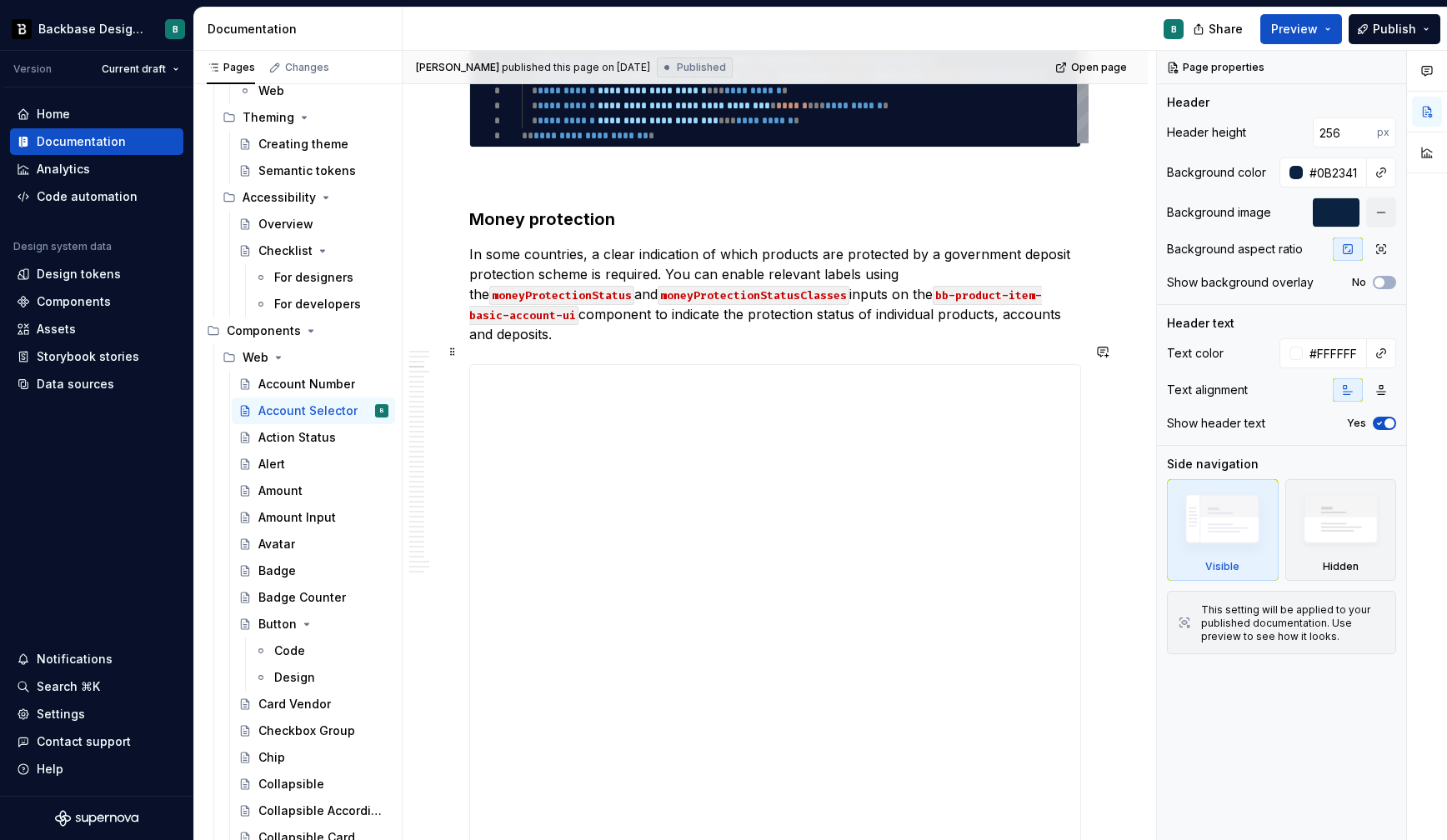
scroll to position [1281, 0]
type textarea "*"
